Goal: Transaction & Acquisition: Purchase product/service

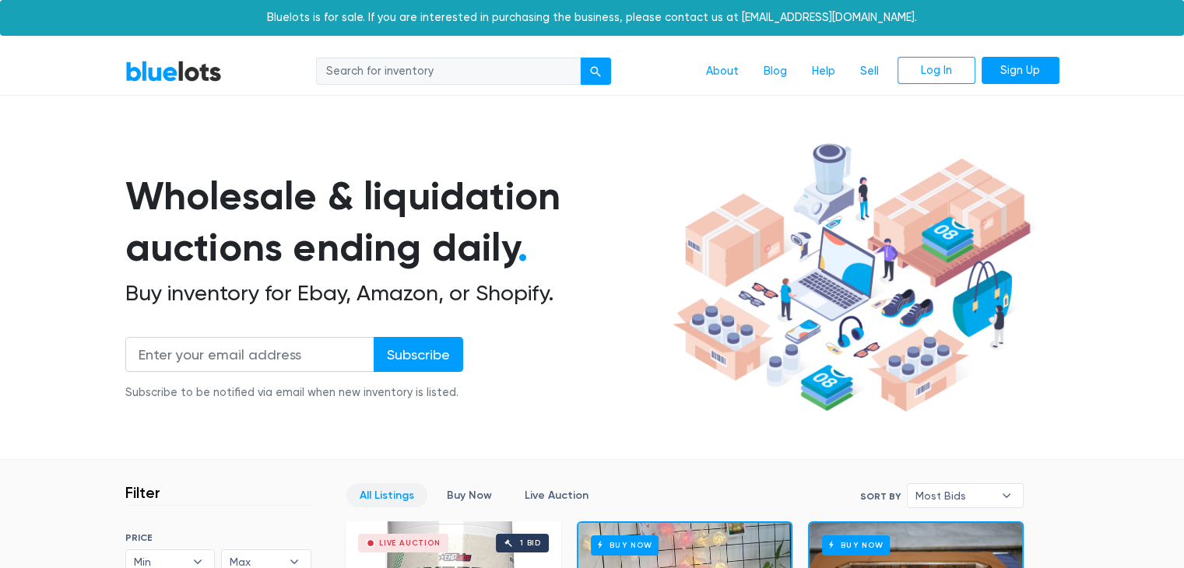
click at [386, 70] on input "search" at bounding box center [448, 72] width 265 height 28
type input "wheelchair"
click at [580, 58] on button "submit" at bounding box center [595, 72] width 31 height 28
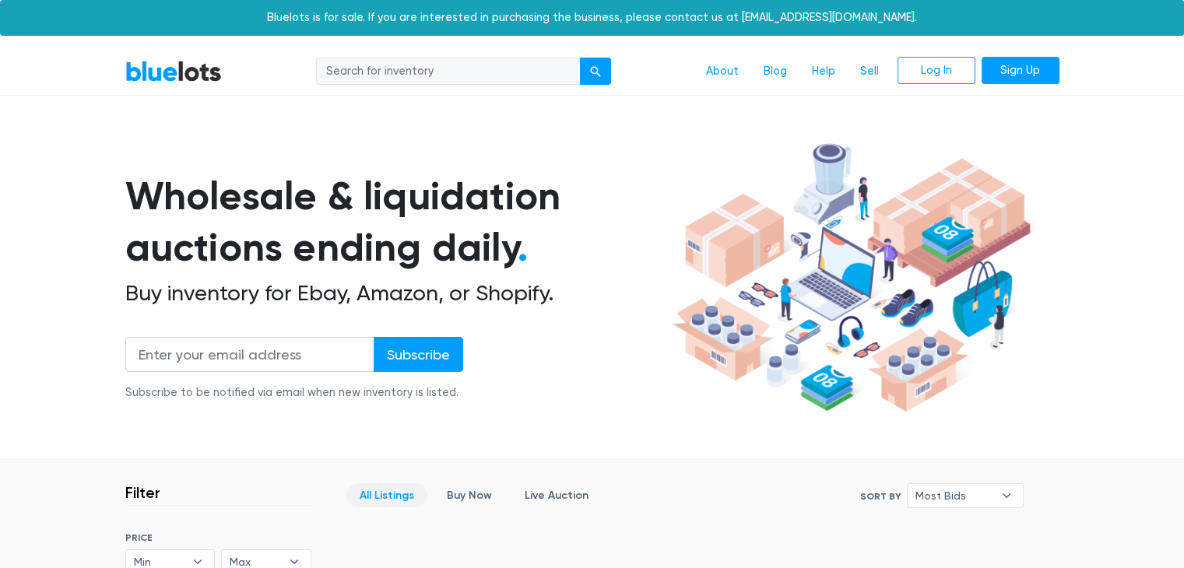
click at [190, 63] on link "BlueLots" at bounding box center [173, 71] width 97 height 23
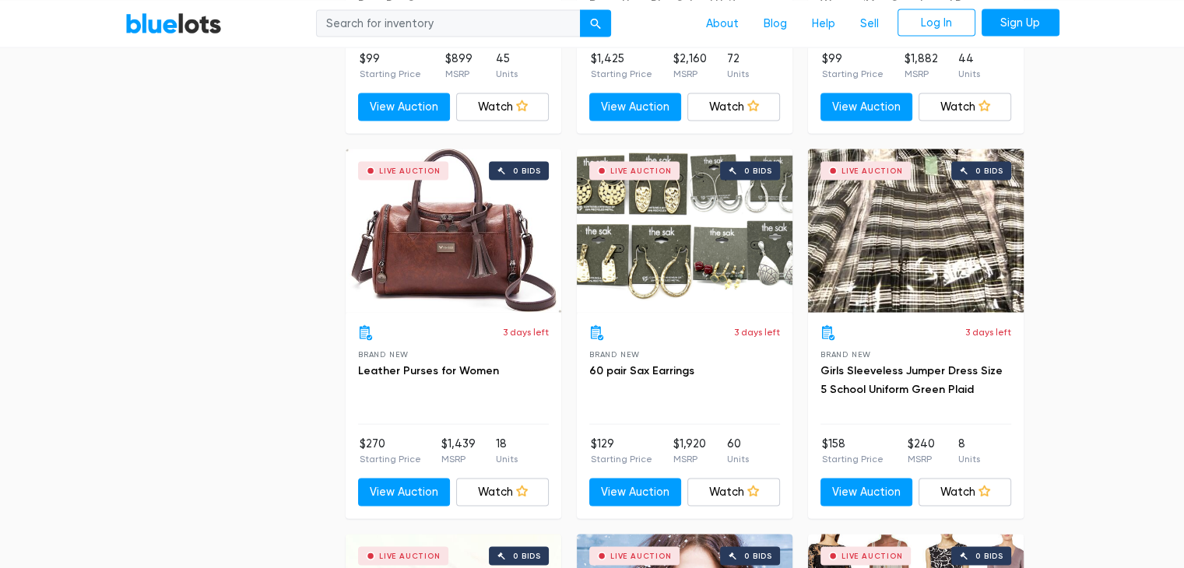
scroll to position [3175, 0]
